Goal: Navigation & Orientation: Find specific page/section

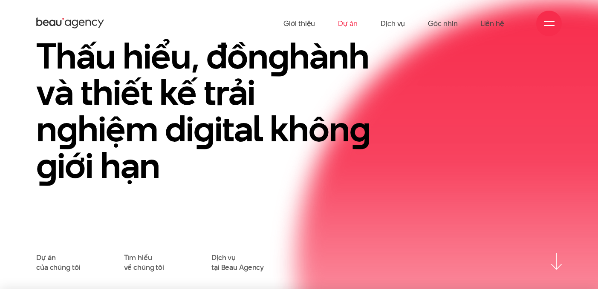
click at [338, 25] on link "Dự án" at bounding box center [348, 23] width 20 height 47
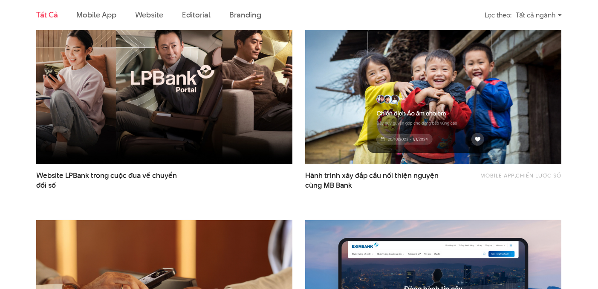
scroll to position [320, 0]
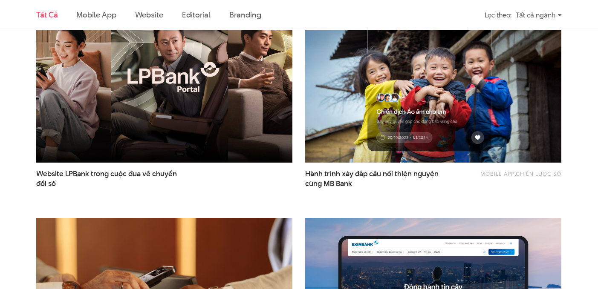
click at [197, 114] on img at bounding box center [164, 77] width 282 height 189
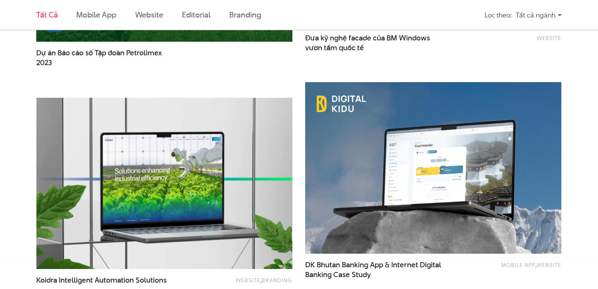
scroll to position [1219, 0]
